Goal: Information Seeking & Learning: Learn about a topic

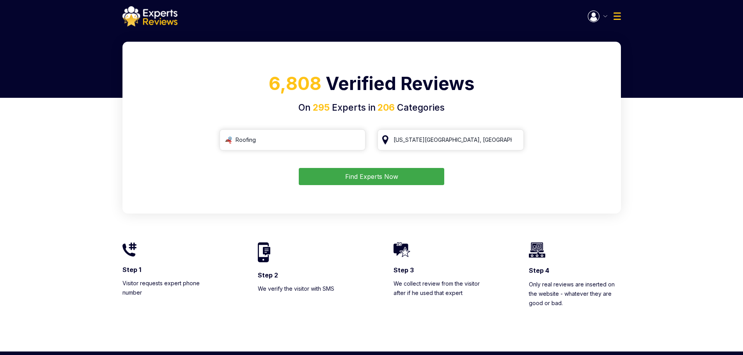
click at [358, 178] on button "Find Experts Now" at bounding box center [371, 176] width 145 height 17
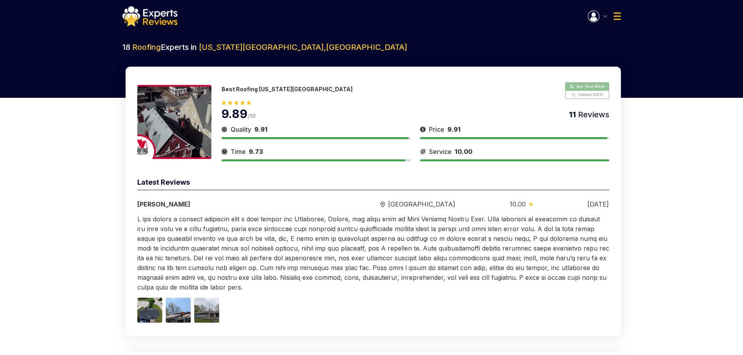
click at [144, 15] on img at bounding box center [149, 16] width 55 height 20
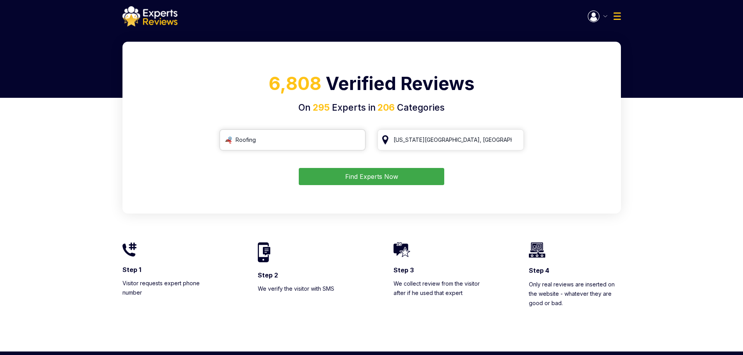
click at [266, 142] on input "Roofing" at bounding box center [292, 139] width 146 height 21
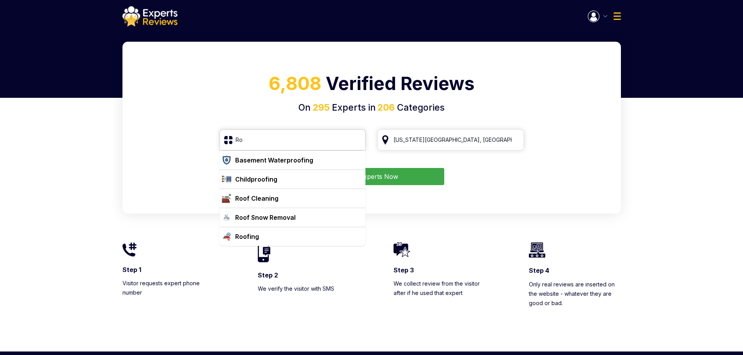
type input "R"
click at [250, 242] on div "Roofing" at bounding box center [292, 236] width 146 height 19
type input "Roofing"
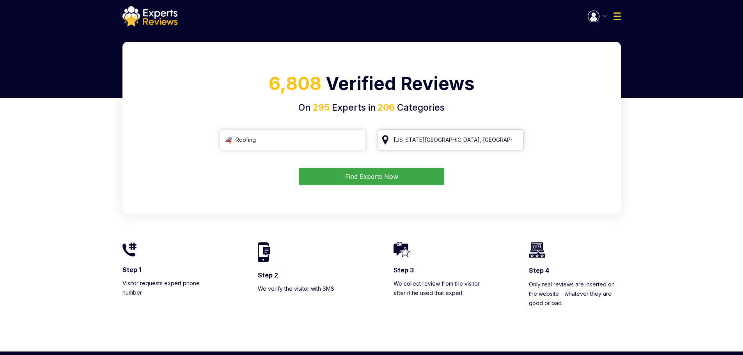
click at [436, 137] on input "[US_STATE][GEOGRAPHIC_DATA], [GEOGRAPHIC_DATA]" at bounding box center [450, 139] width 146 height 21
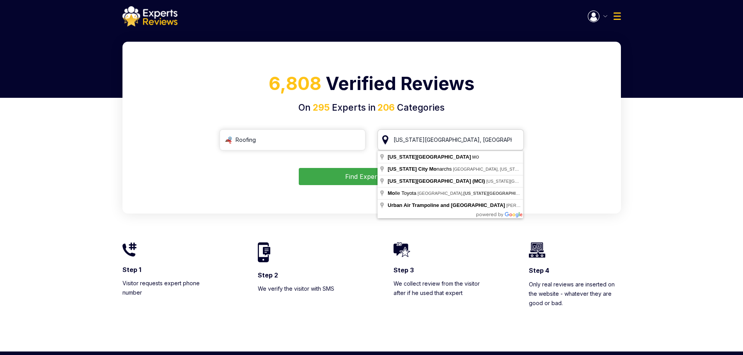
drag, startPoint x: 441, startPoint y: 142, endPoint x: 400, endPoint y: 143, distance: 40.5
click at [400, 143] on input "[US_STATE][GEOGRAPHIC_DATA], [GEOGRAPHIC_DATA]" at bounding box center [450, 139] width 146 height 21
type input "K"
type input "Houston Premium Outlets, [GEOGRAPHIC_DATA], [GEOGRAPHIC_DATA]"
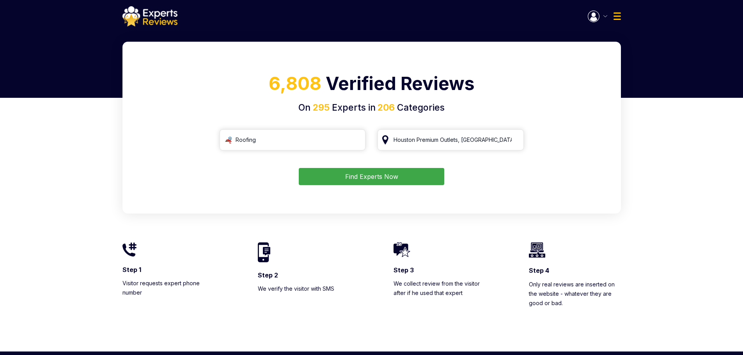
drag, startPoint x: 401, startPoint y: 165, endPoint x: 406, endPoint y: 153, distance: 12.6
click at [403, 142] on input "Houston Premium Outlets, [GEOGRAPHIC_DATA], [GEOGRAPHIC_DATA]" at bounding box center [450, 139] width 146 height 21
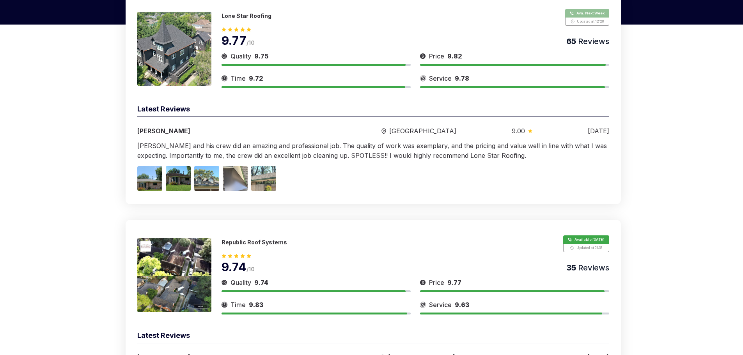
scroll to position [94, 0]
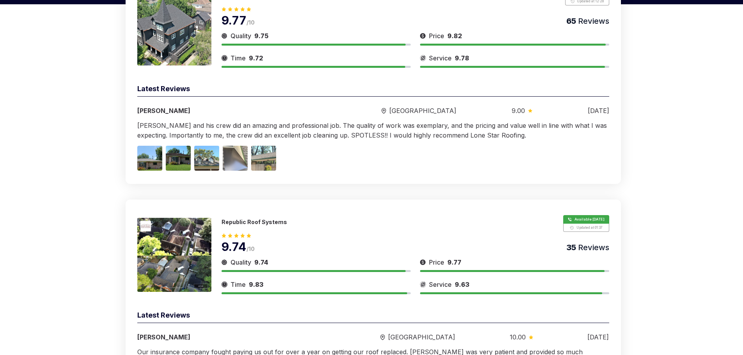
click at [240, 163] on img at bounding box center [235, 158] width 25 height 25
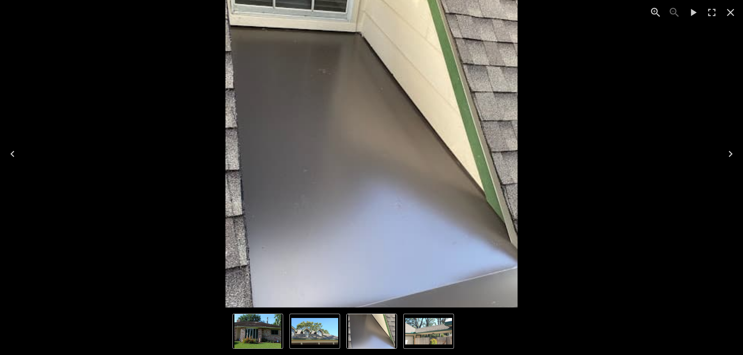
click at [727, 13] on icon "Close" at bounding box center [730, 12] width 12 height 12
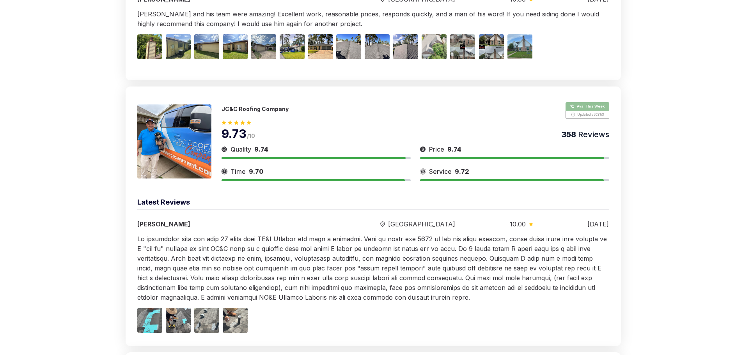
scroll to position [904, 0]
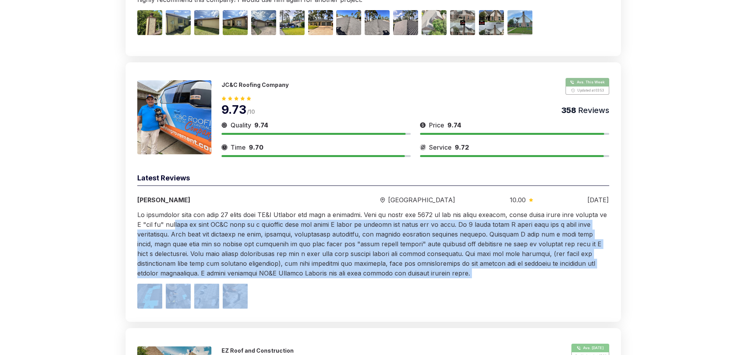
drag, startPoint x: 177, startPoint y: 225, endPoint x: 368, endPoint y: 287, distance: 201.4
click at [368, 287] on div "Quality 9.74 Time 9.7 Price 9.74 Service 9.72 Latest Reviews [PERSON_NAME] Hous…" at bounding box center [373, 241] width 472 height 136
click at [534, 271] on div at bounding box center [373, 244] width 472 height 68
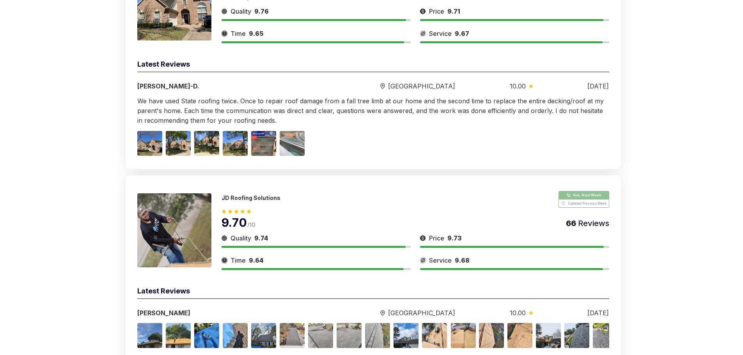
scroll to position [1789, 0]
